Goal: Task Accomplishment & Management: Use online tool/utility

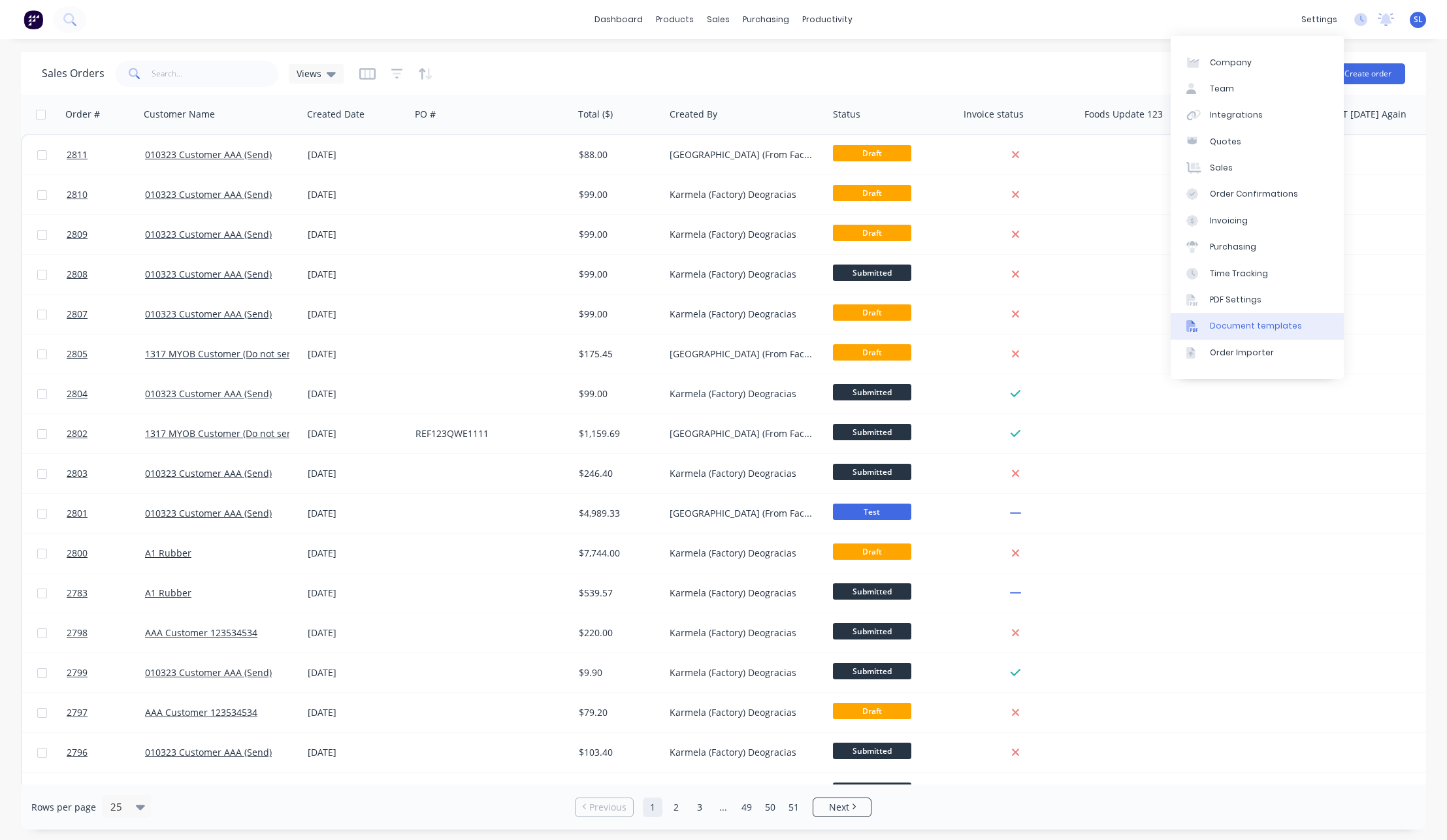
click at [1236, 327] on div "Document templates" at bounding box center [1255, 326] width 92 height 11
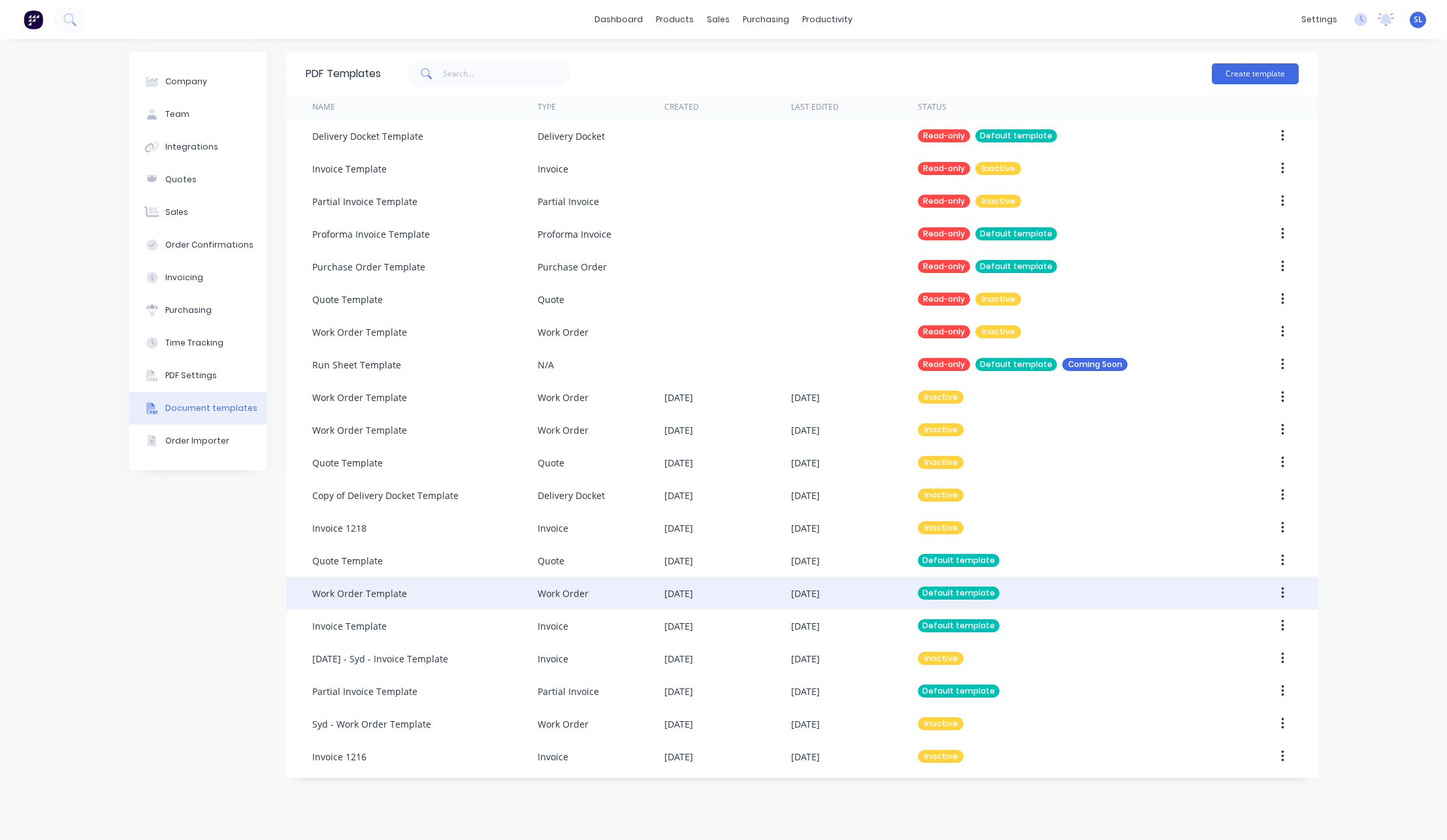
click at [653, 595] on div "Work Order" at bounding box center [601, 593] width 127 height 33
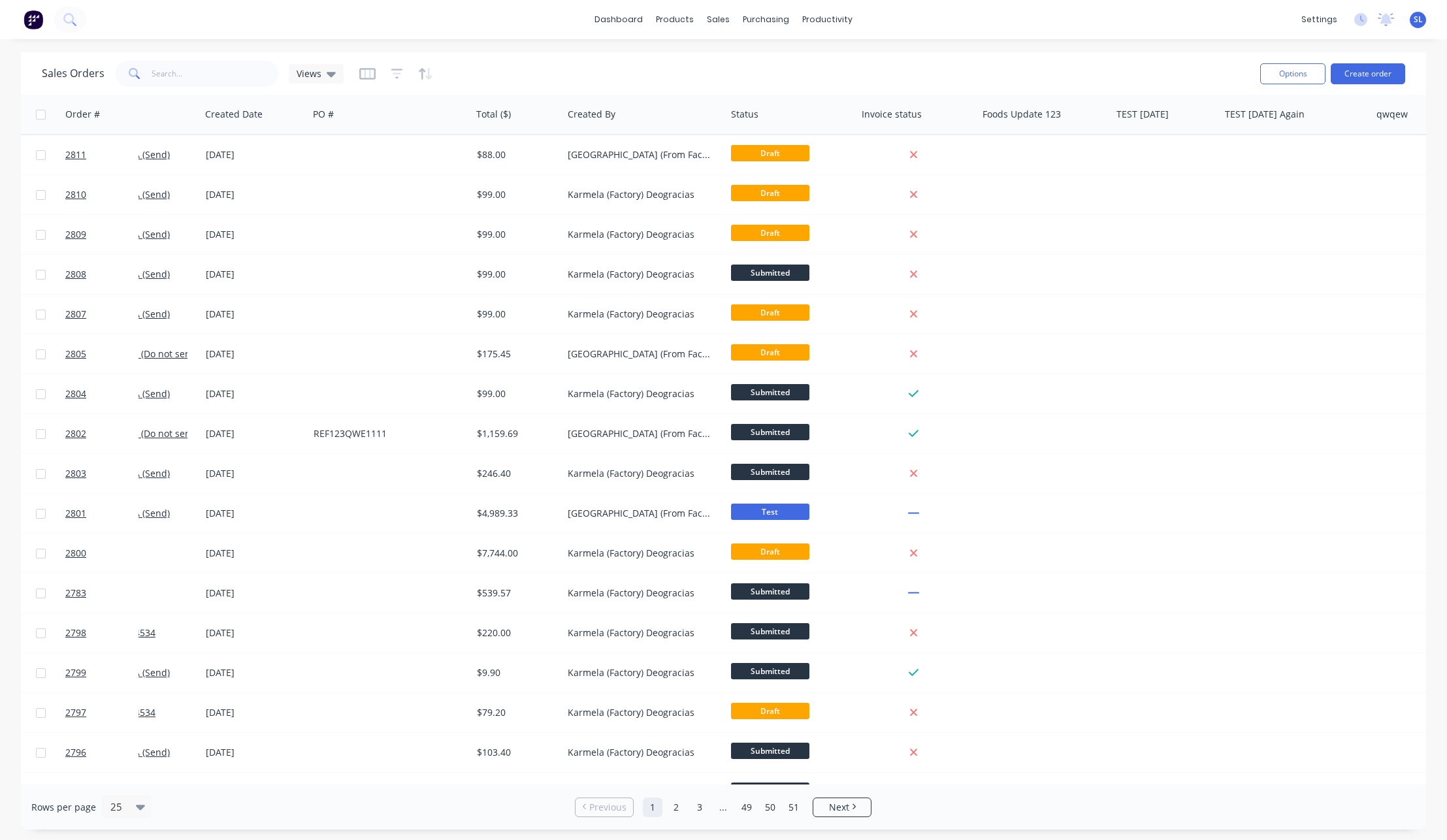
scroll to position [0, 121]
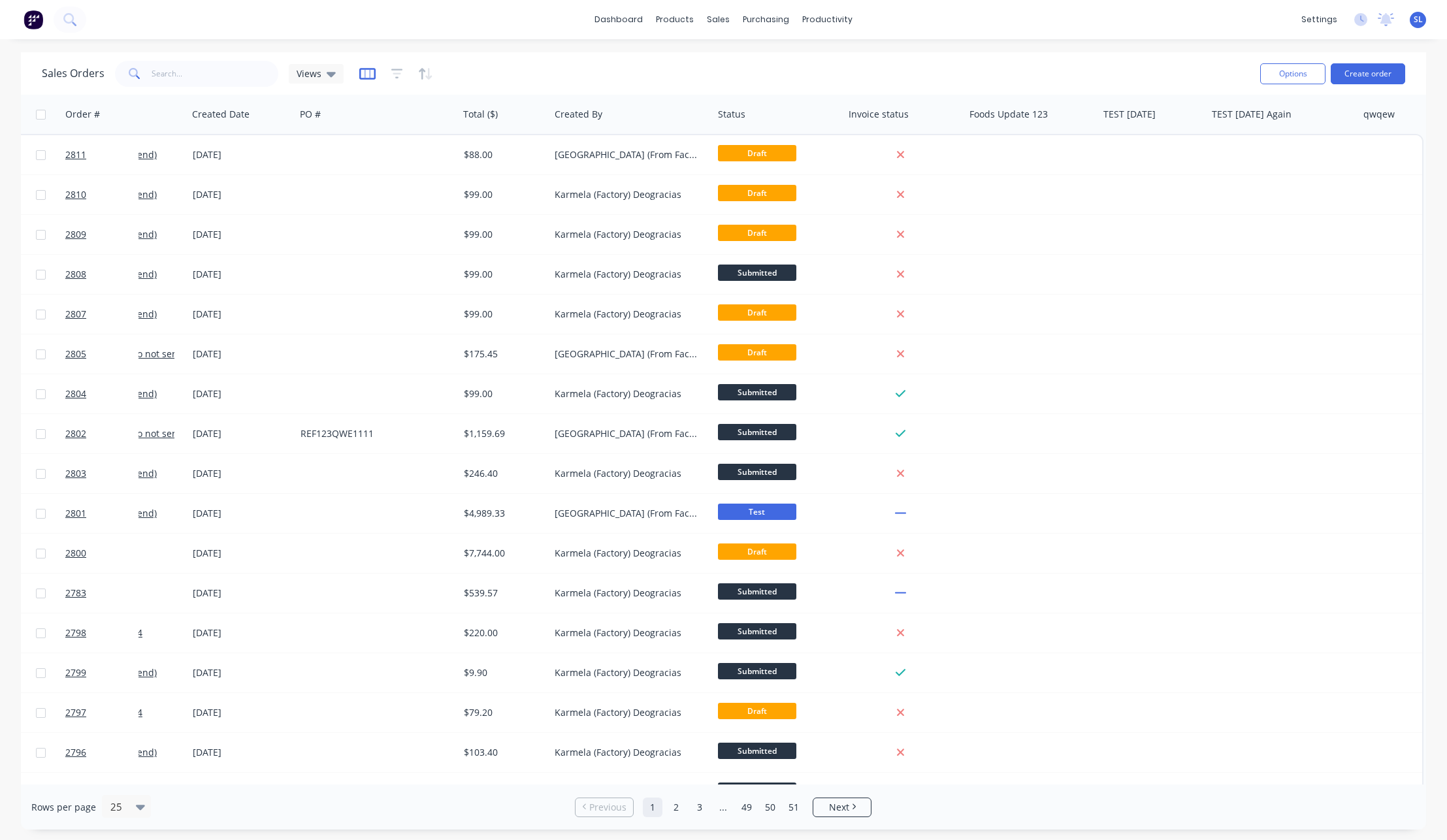
click at [364, 71] on icon "button" at bounding box center [367, 73] width 16 height 13
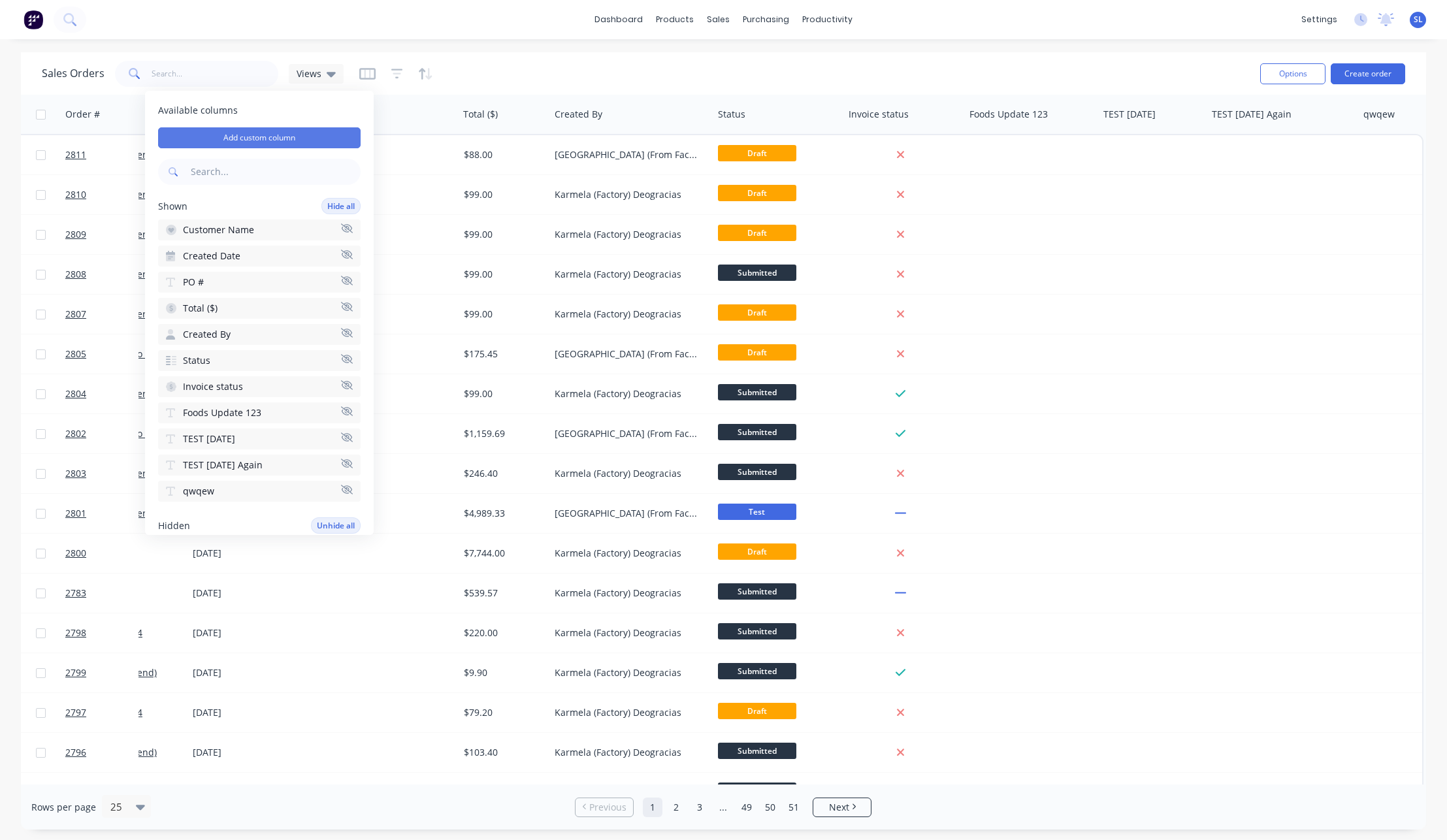
click at [307, 143] on button "Add custom column" at bounding box center [260, 138] width 203 height 21
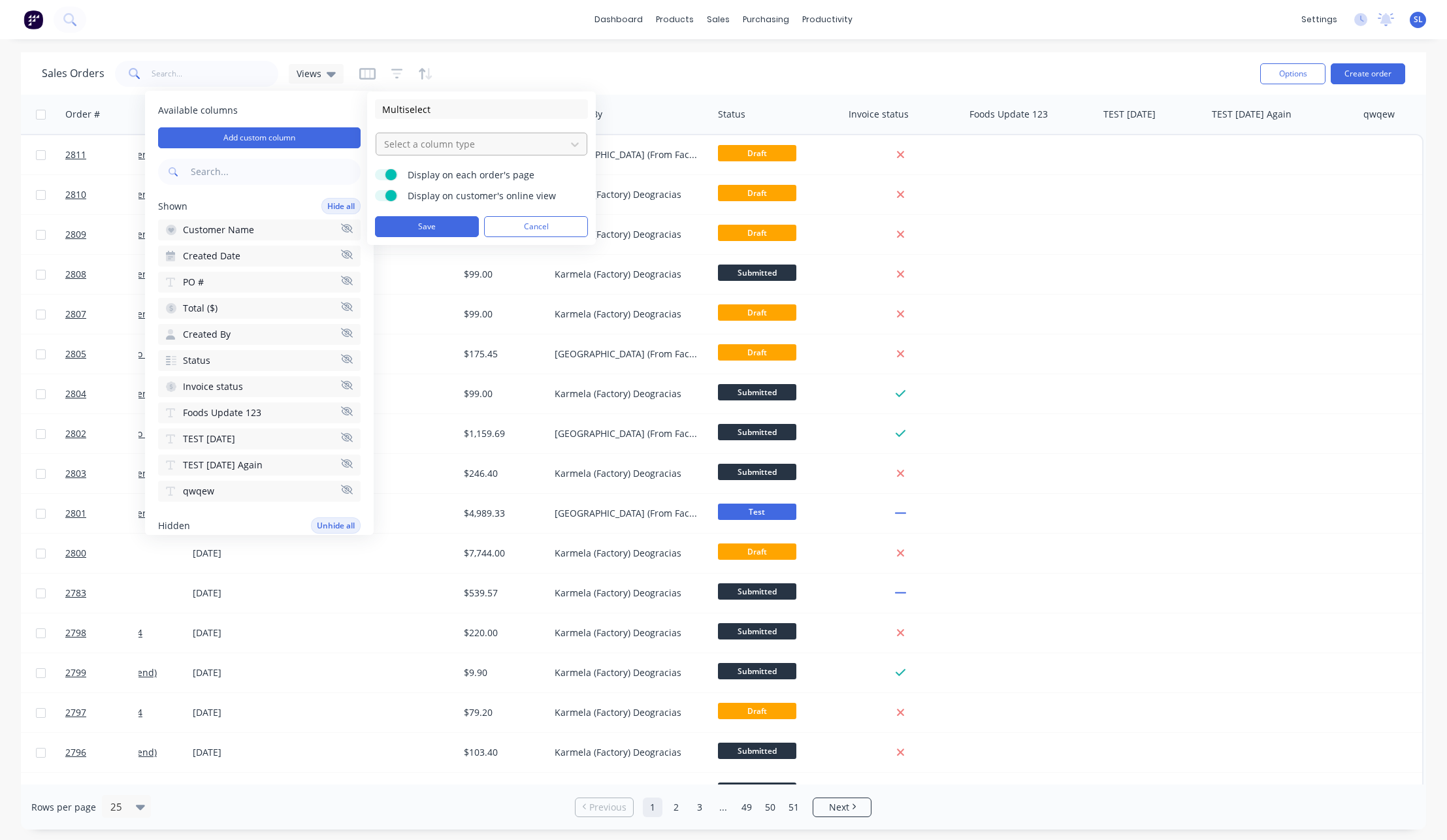
type input "Multiselect"
click at [473, 151] on div at bounding box center [471, 143] width 176 height 16
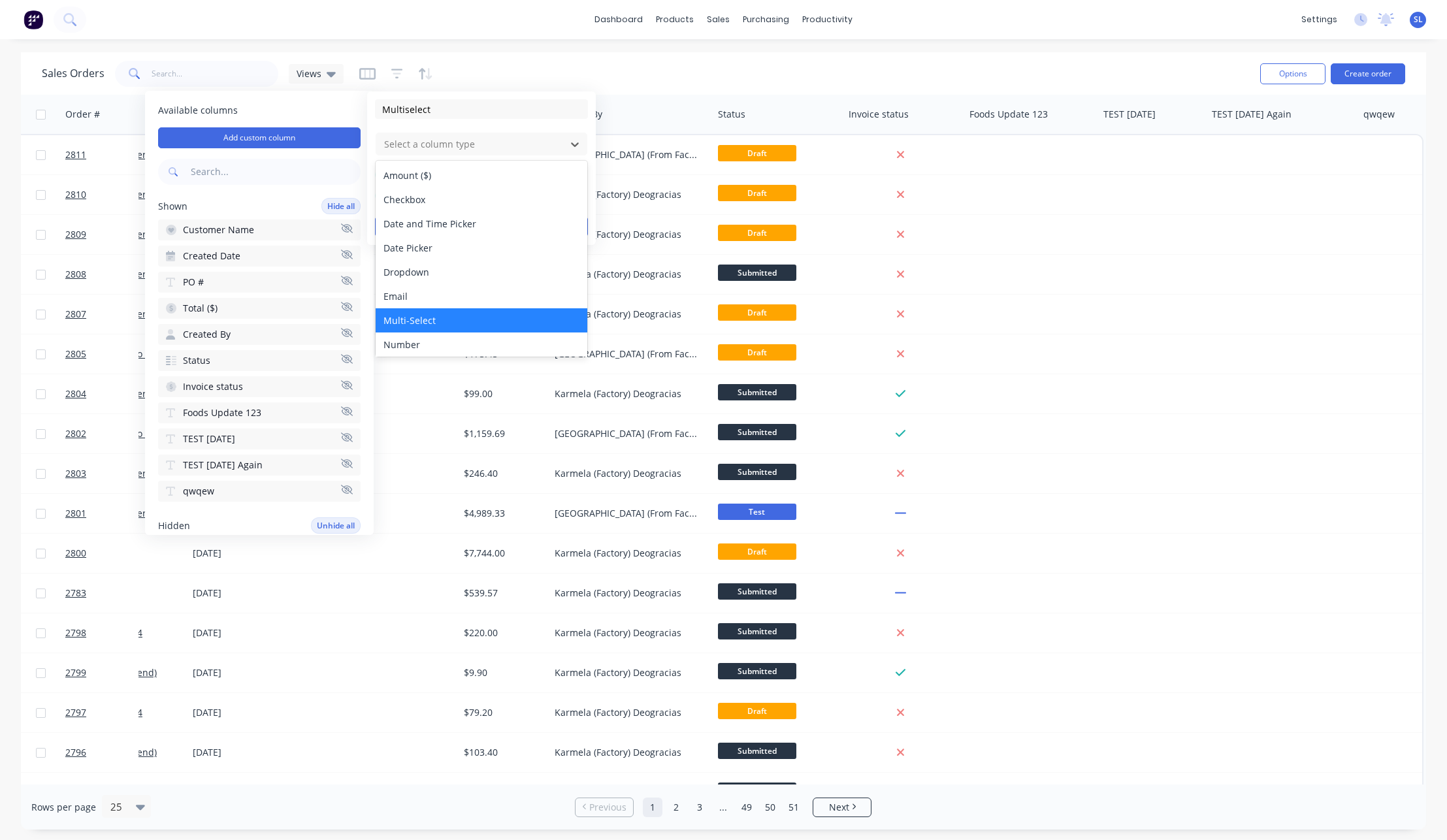
click at [434, 320] on div "Multi-Select" at bounding box center [481, 320] width 212 height 24
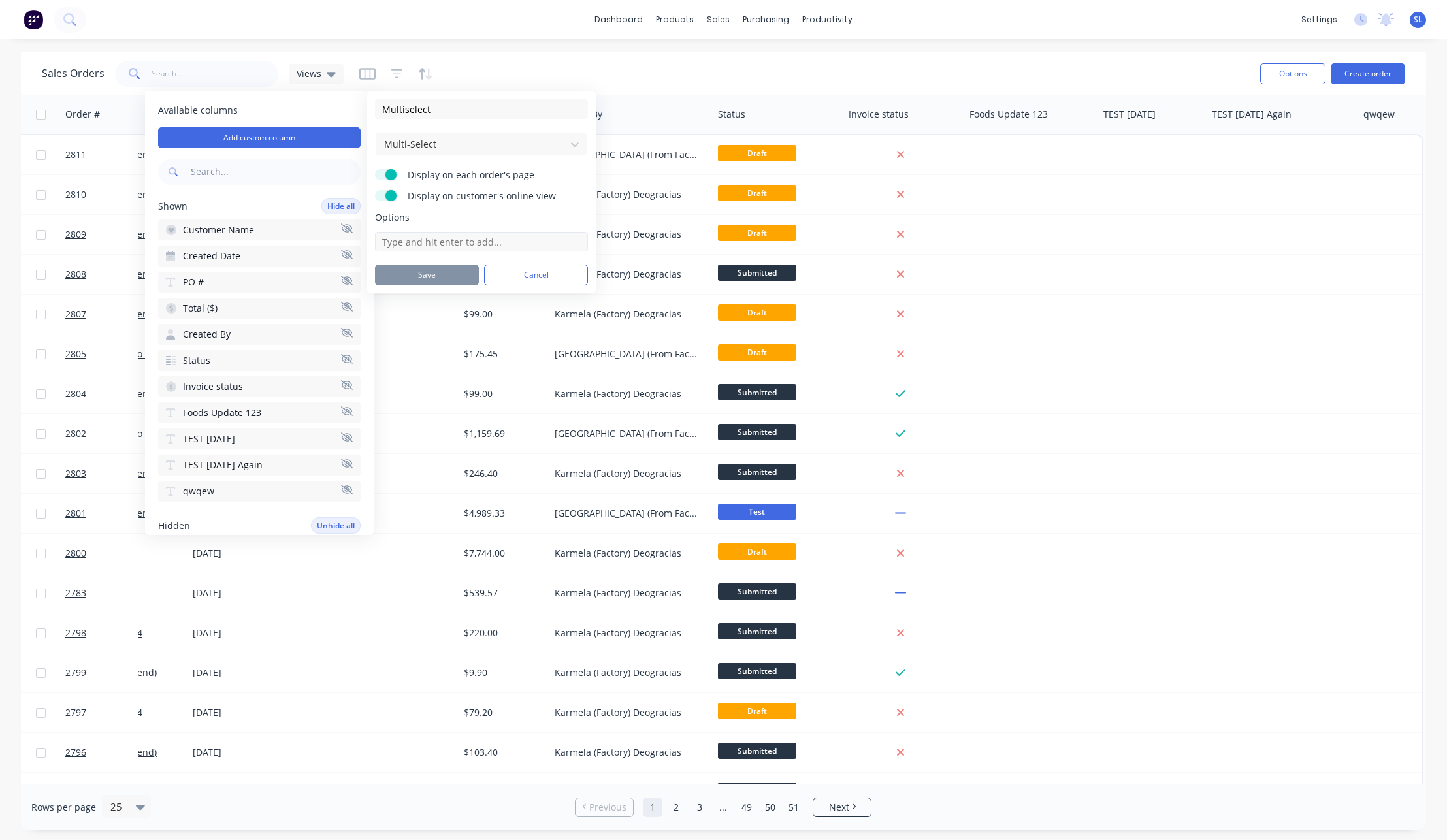
click at [431, 237] on input at bounding box center [481, 241] width 213 height 19
type input "Test"
type input "Test 2"
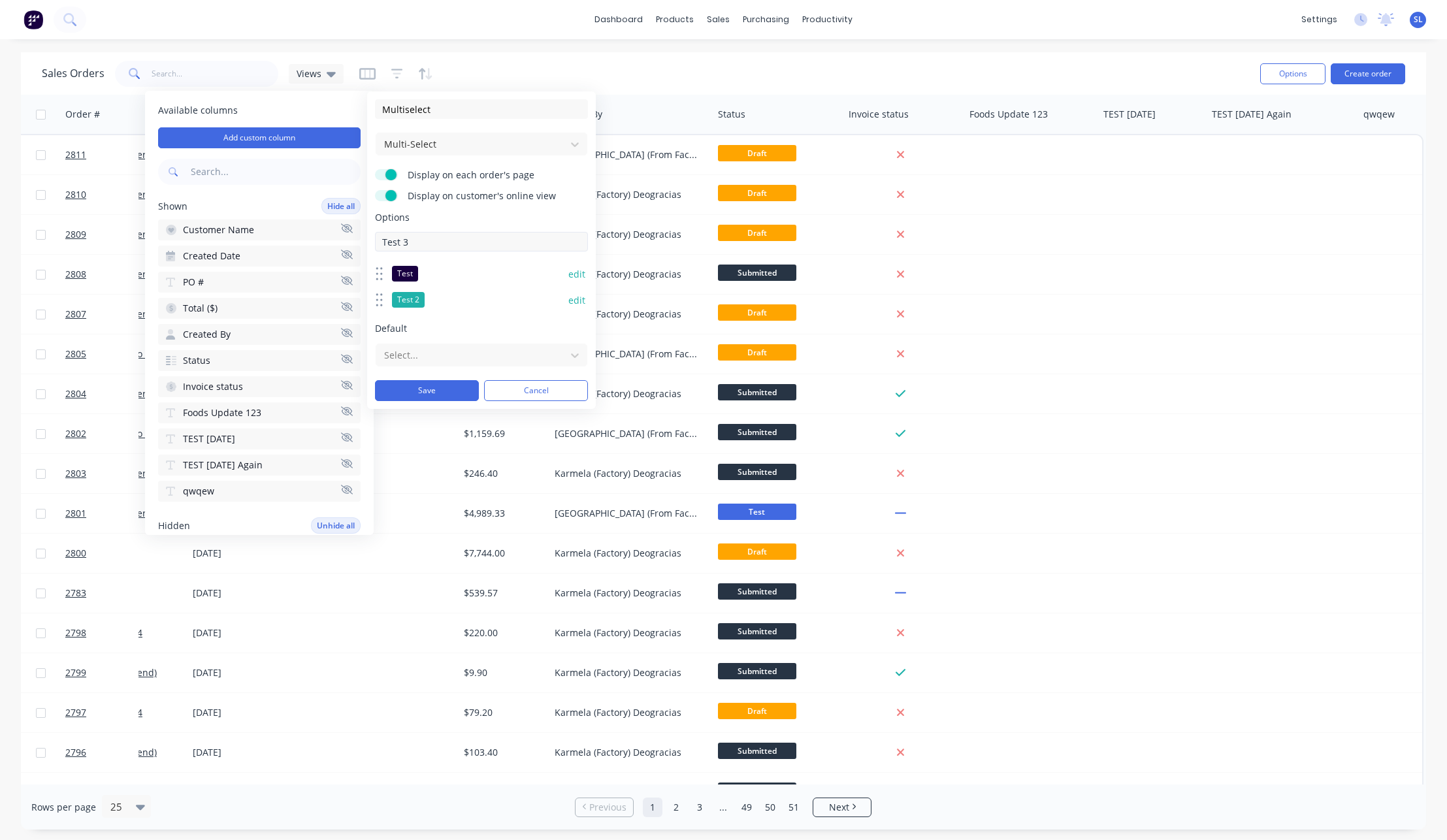
type input "Test 3"
type input "Test 4"
type input "Test 5"
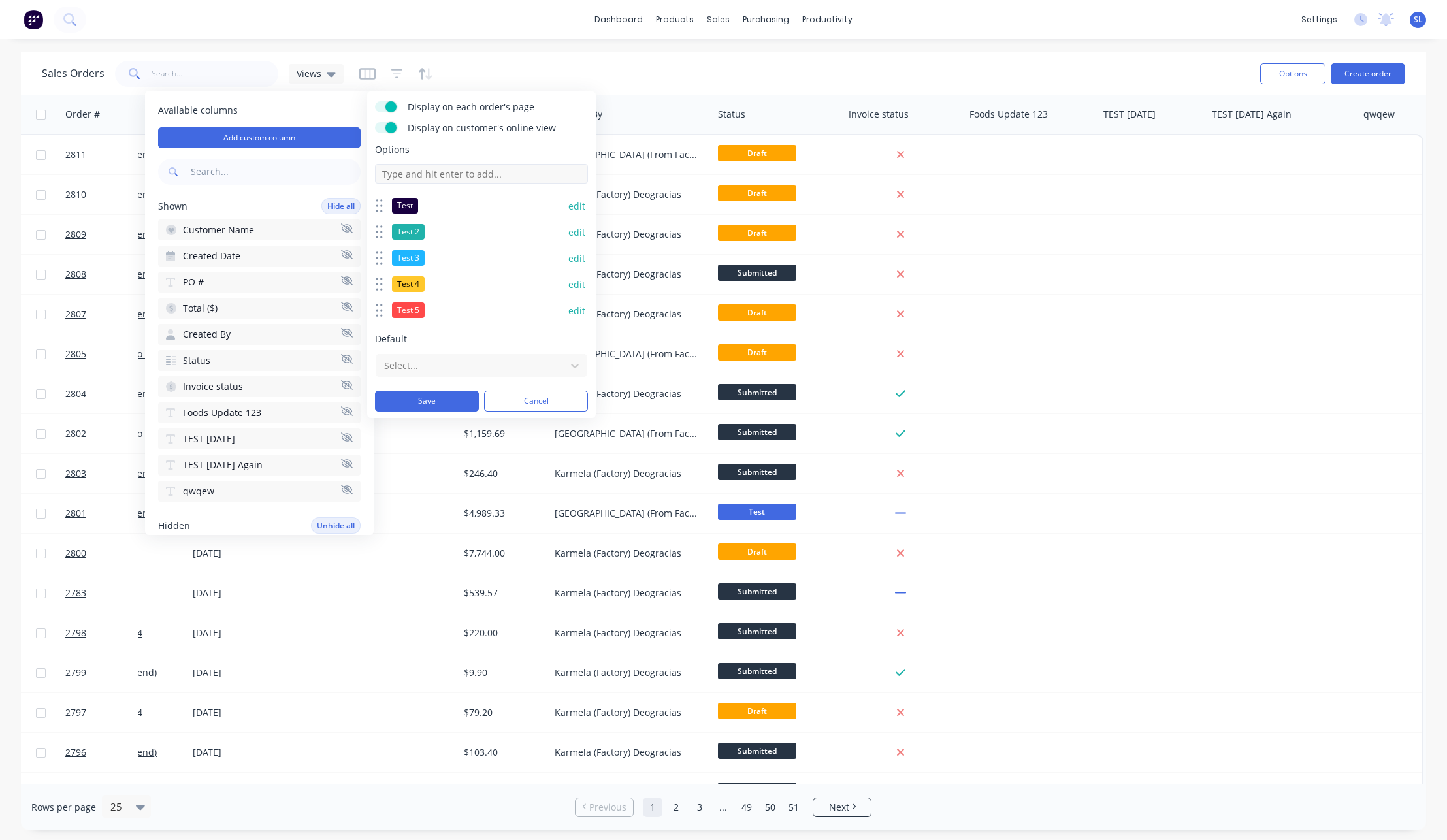
scroll to position [69, 0]
click at [413, 400] on button "Save" at bounding box center [427, 399] width 104 height 21
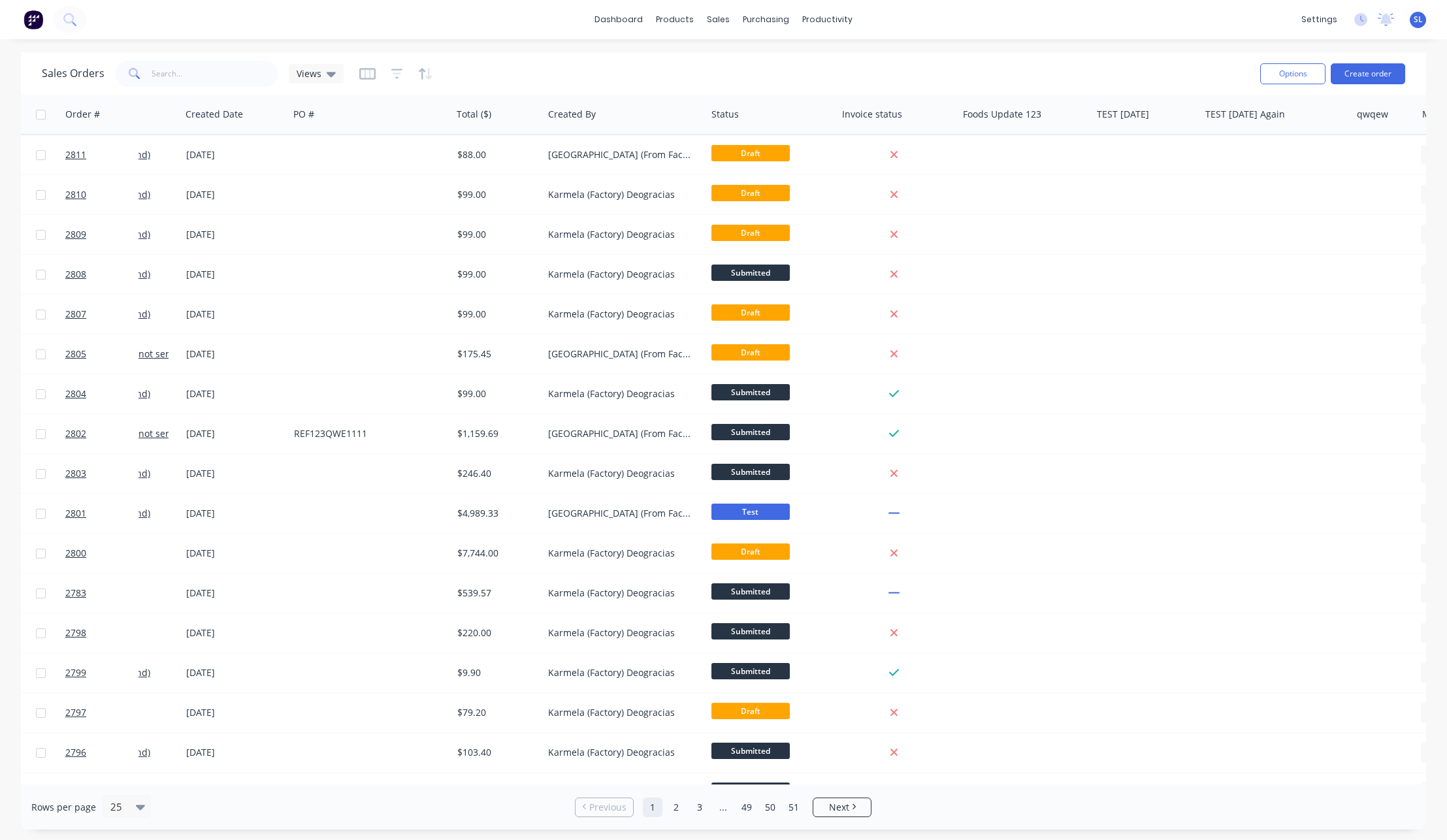
click at [1196, 54] on div "Sales Orders Views Options Create order" at bounding box center [723, 73] width 1405 height 43
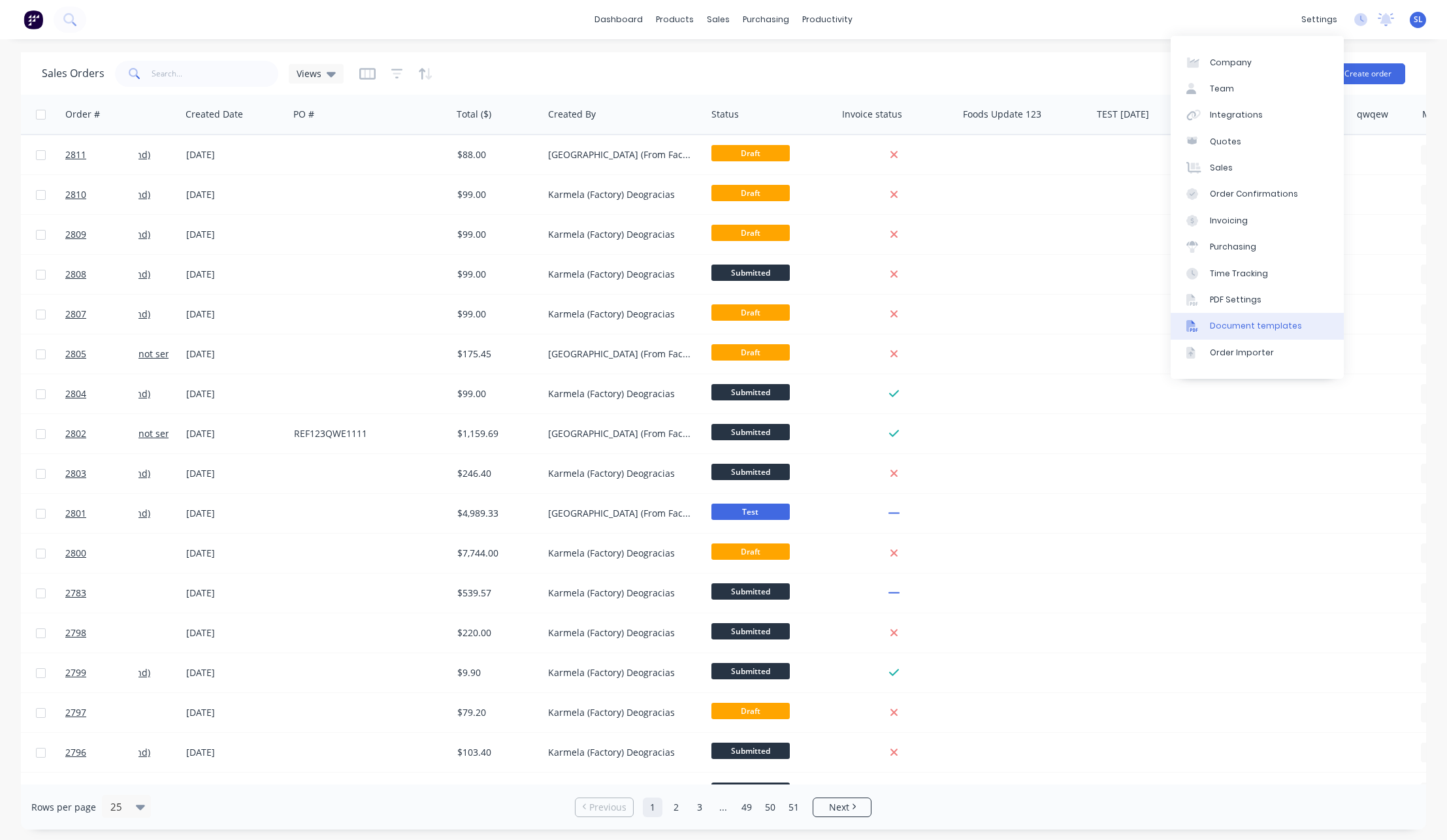
click at [1250, 328] on div "Document templates" at bounding box center [1255, 326] width 92 height 11
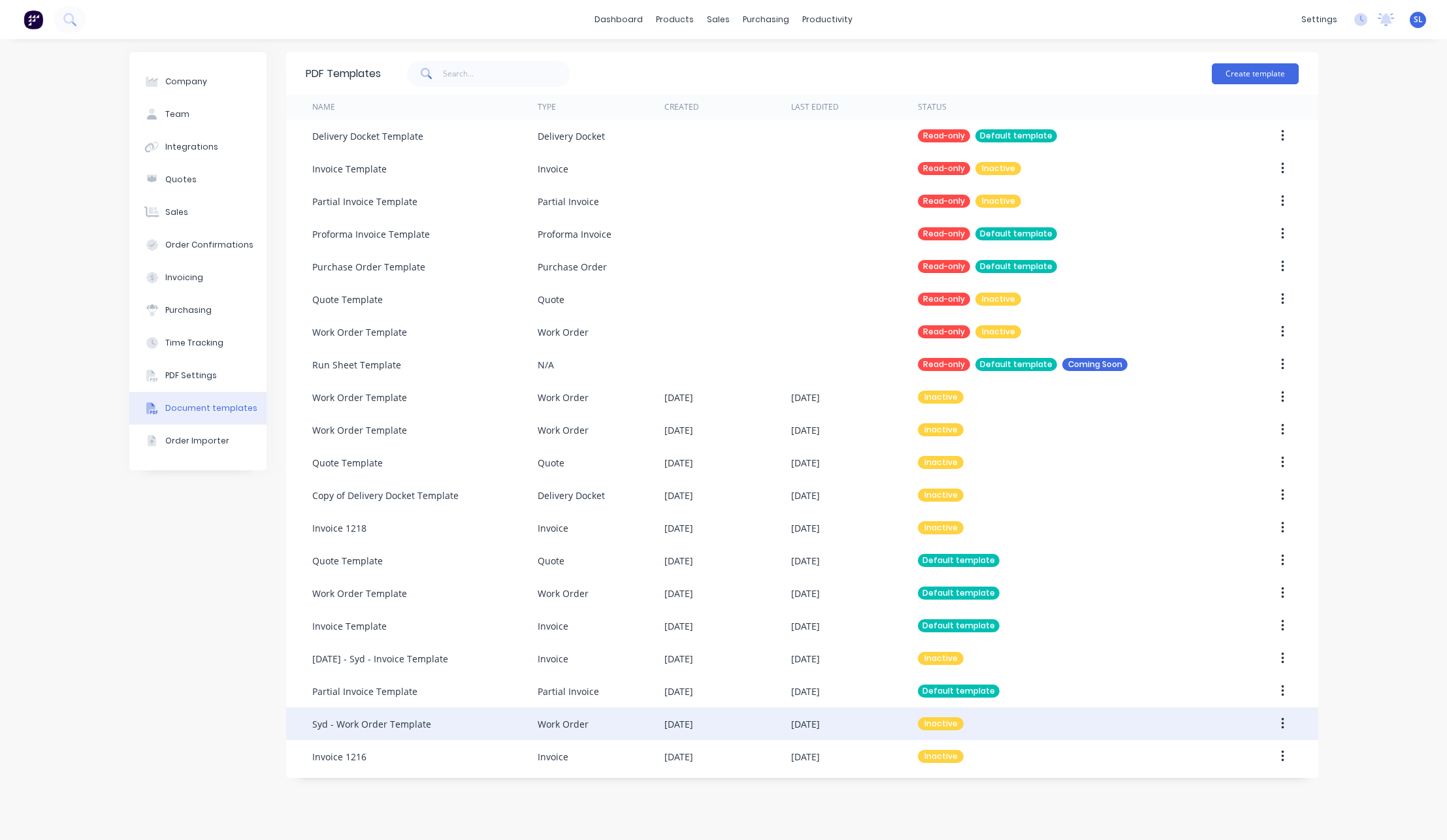
click at [463, 722] on div "Syd - Work Order Template" at bounding box center [425, 724] width 225 height 33
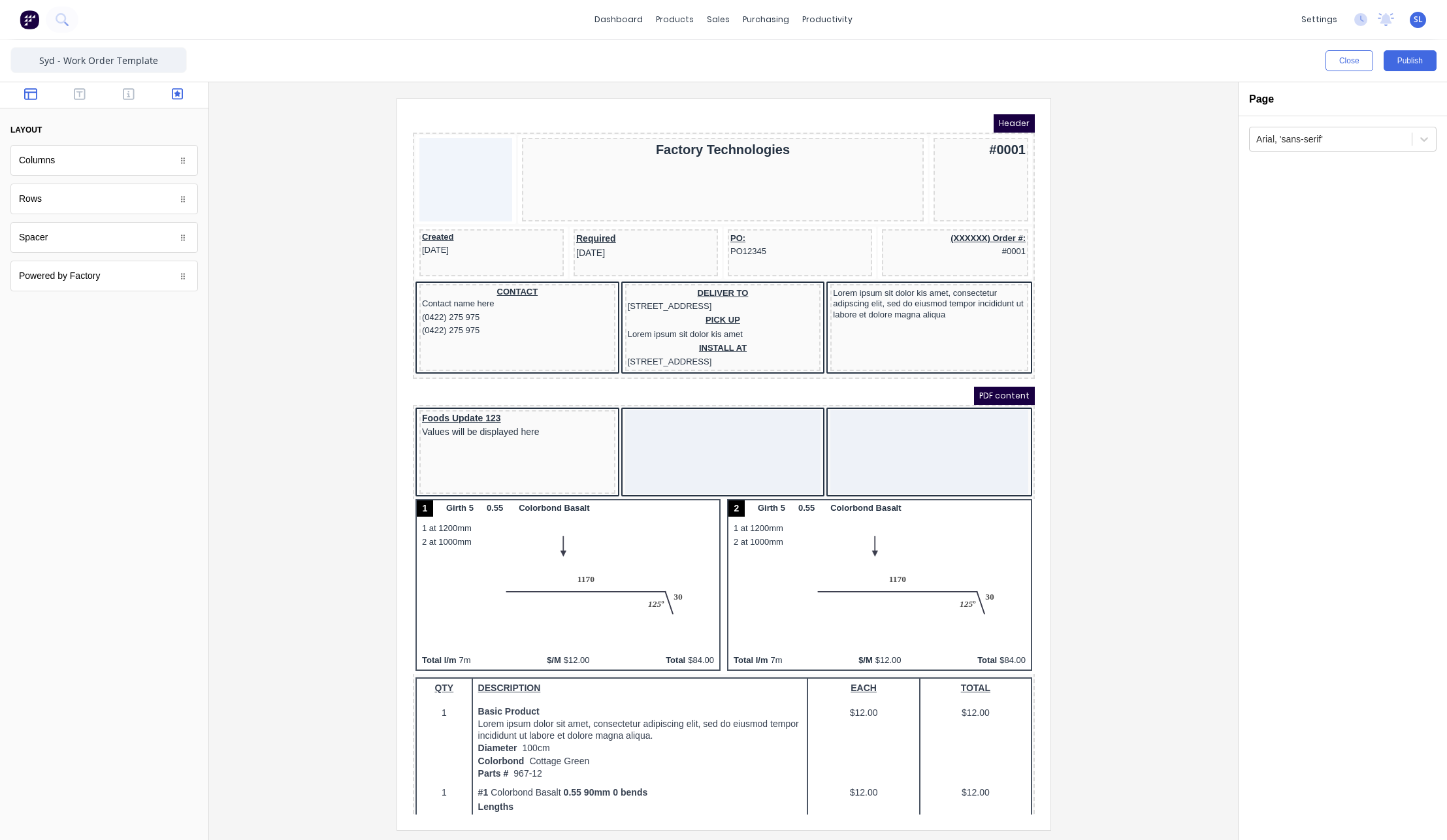
click at [185, 98] on button "button" at bounding box center [178, 96] width 41 height 16
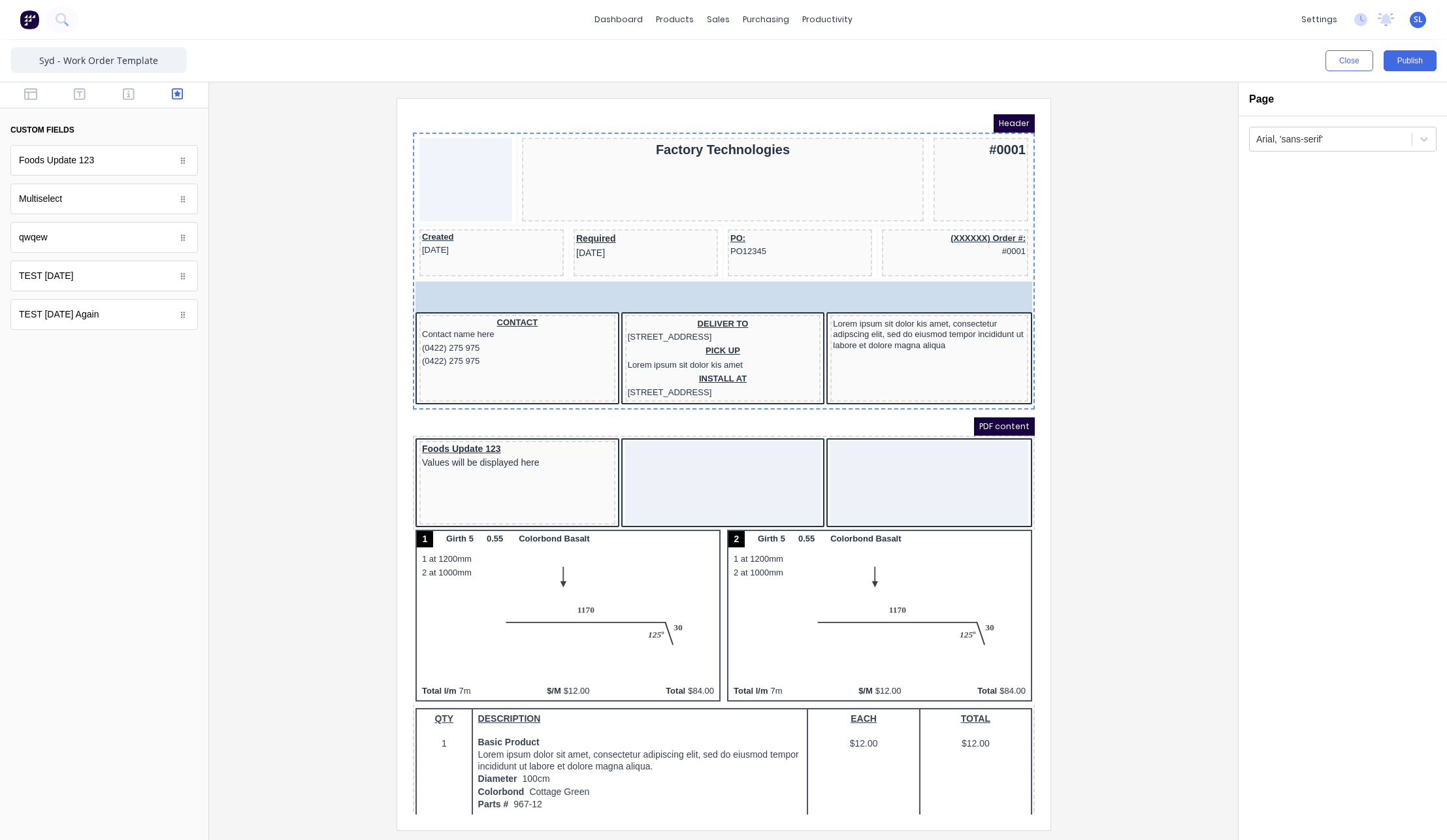
drag, startPoint x: 99, startPoint y: 198, endPoint x: 543, endPoint y: 283, distance: 452.1
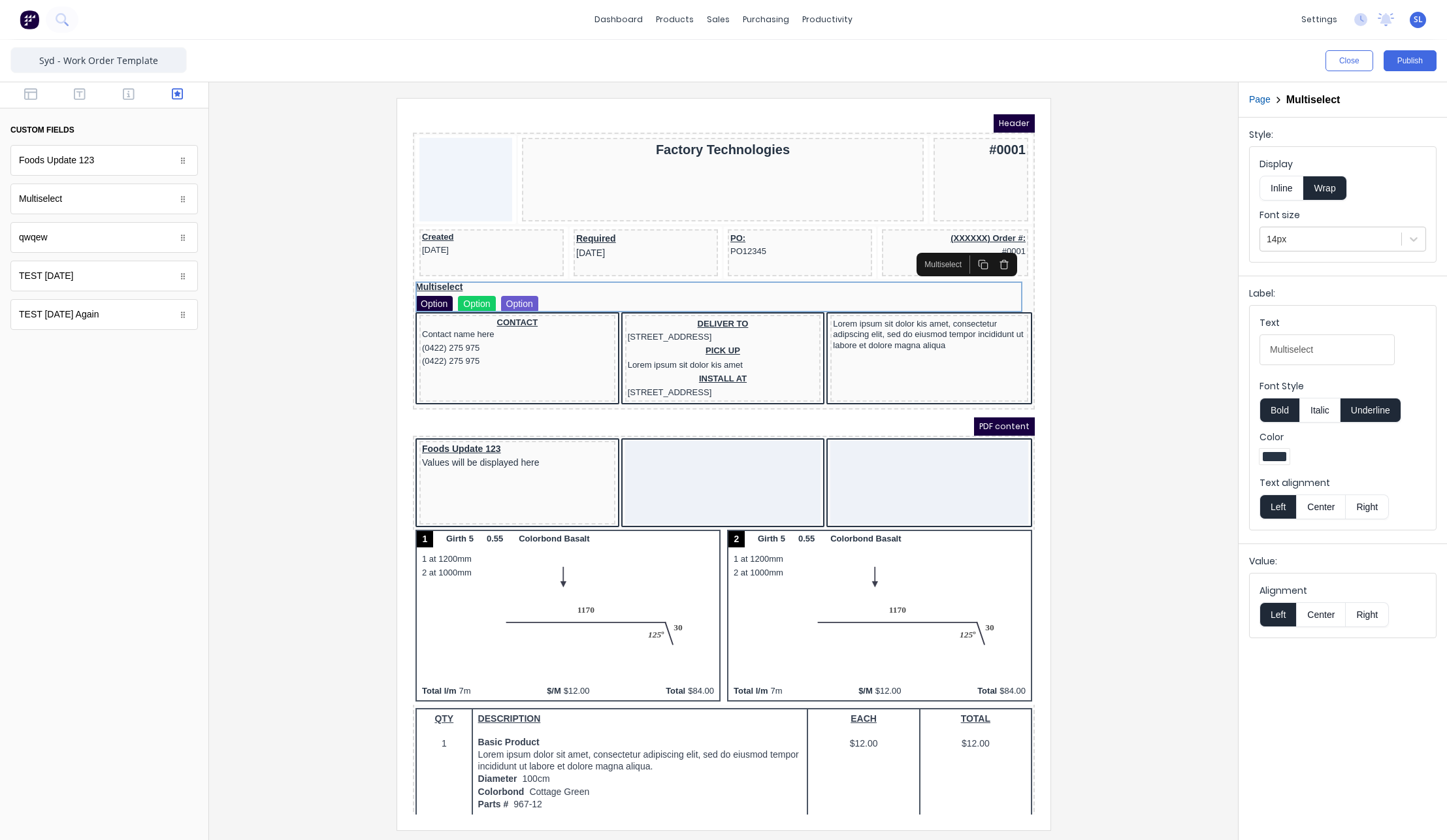
click at [1274, 183] on button "Inline" at bounding box center [1281, 188] width 44 height 25
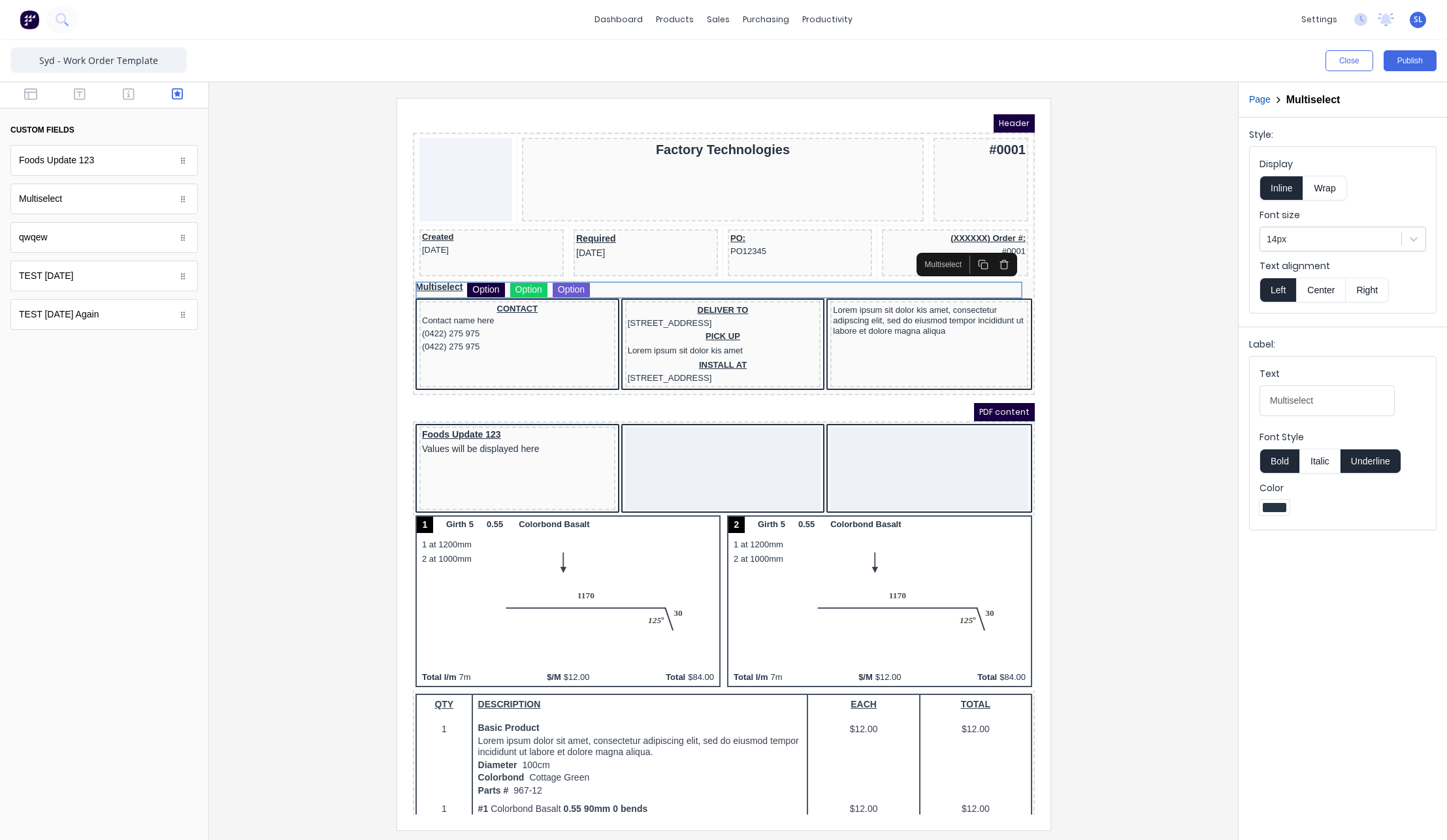
click at [1324, 294] on button "Center" at bounding box center [1321, 290] width 50 height 25
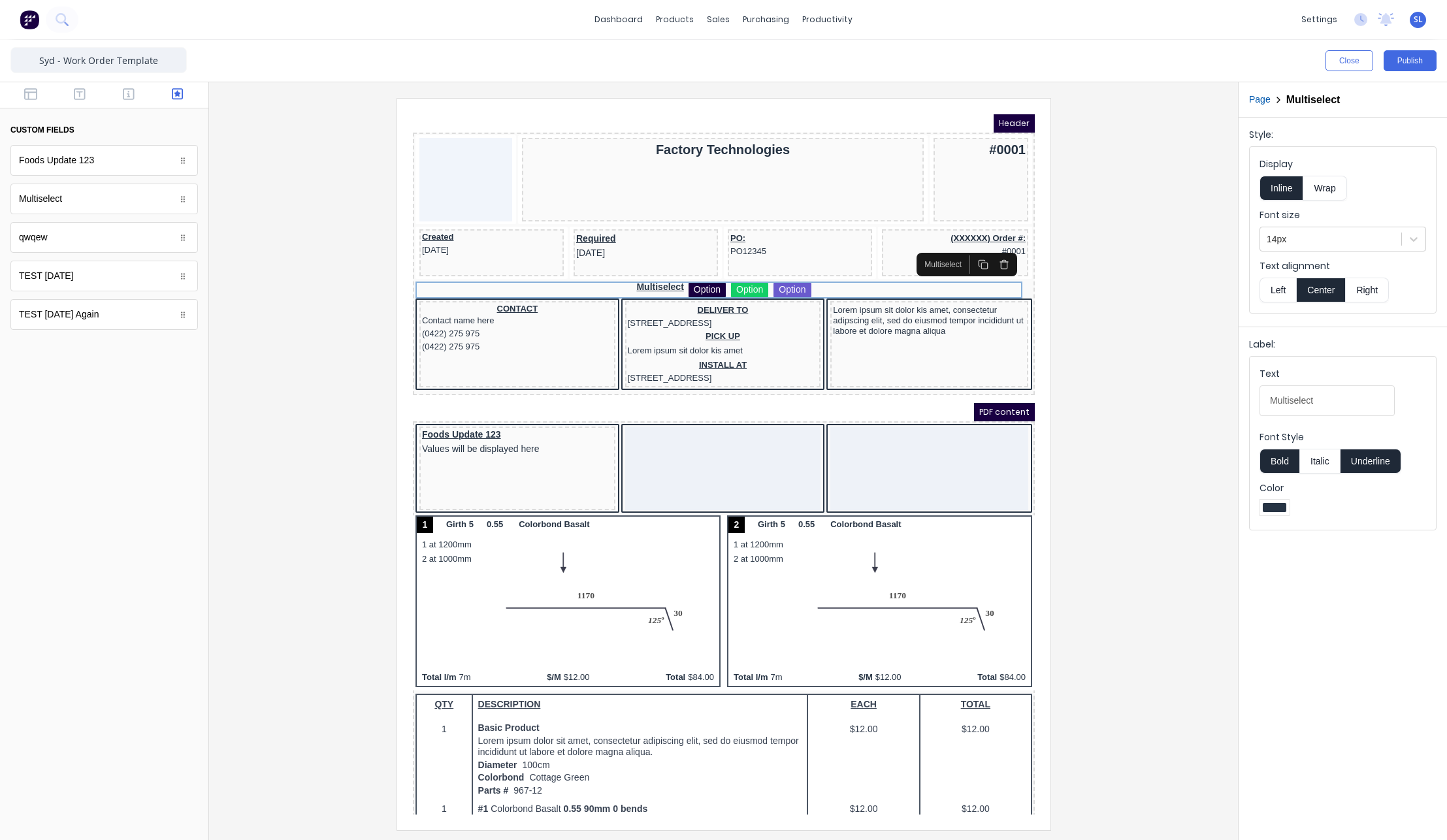
click at [1274, 287] on button "Left" at bounding box center [1277, 290] width 36 height 25
